Goal: Consume media (video, audio)

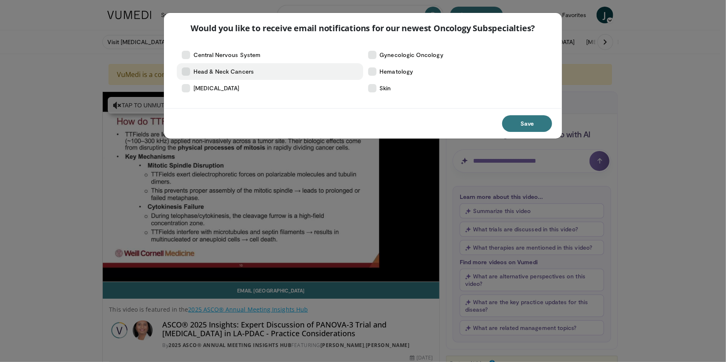
click at [187, 71] on icon at bounding box center [186, 71] width 8 height 8
click at [183, 68] on label "Head & Neck Cancers" at bounding box center [270, 71] width 186 height 17
click at [533, 121] on button "Save" at bounding box center [527, 123] width 50 height 17
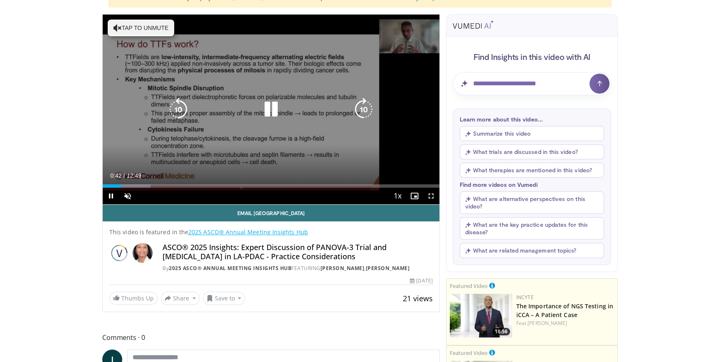
scroll to position [37, 0]
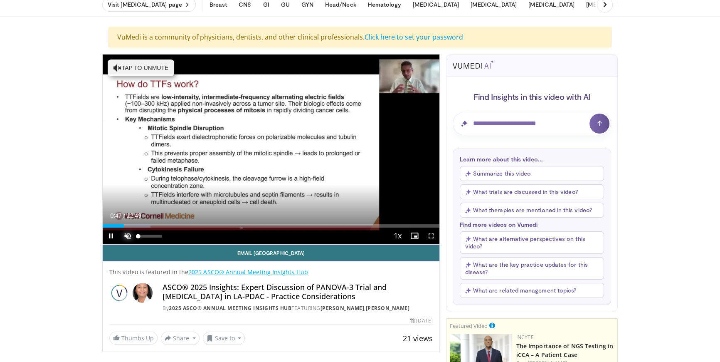
click at [127, 241] on span "Video Player" at bounding box center [127, 235] width 17 height 17
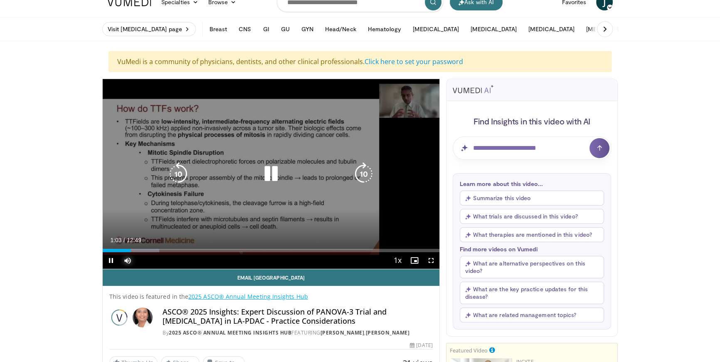
scroll to position [0, 0]
